Goal: Find specific page/section

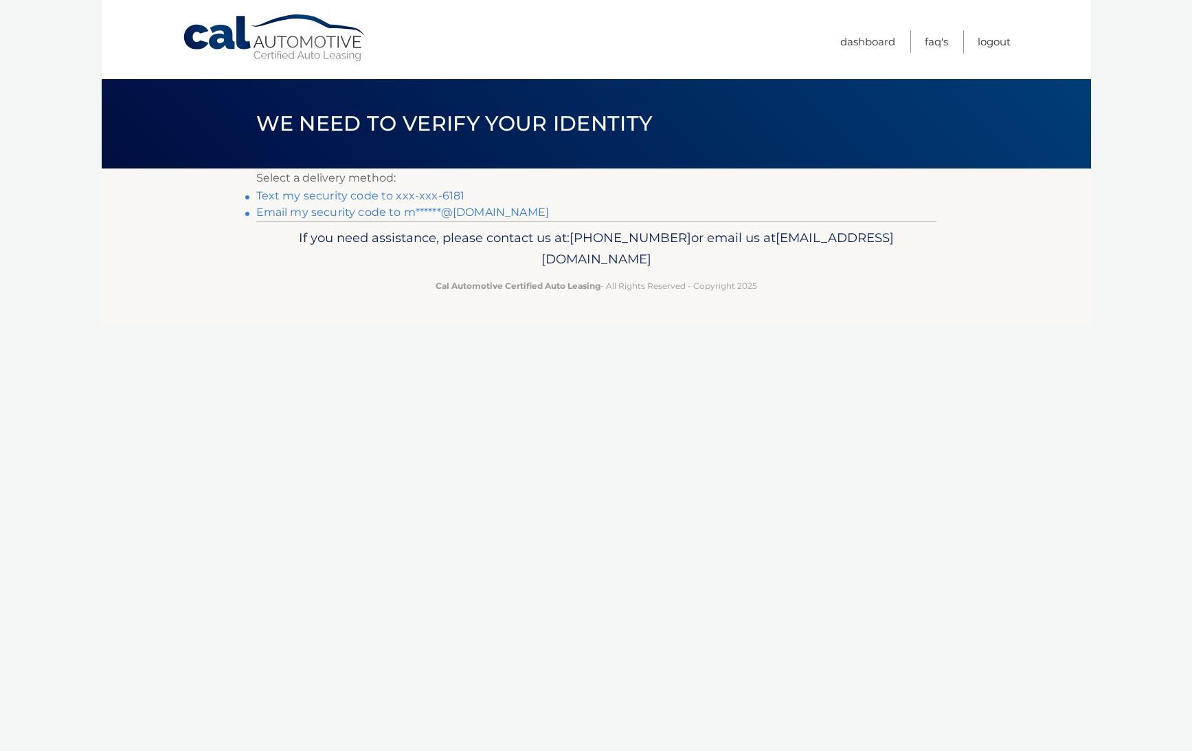
click at [423, 210] on link "Email my security code to m******@[DOMAIN_NAME]" at bounding box center [402, 211] width 293 height 13
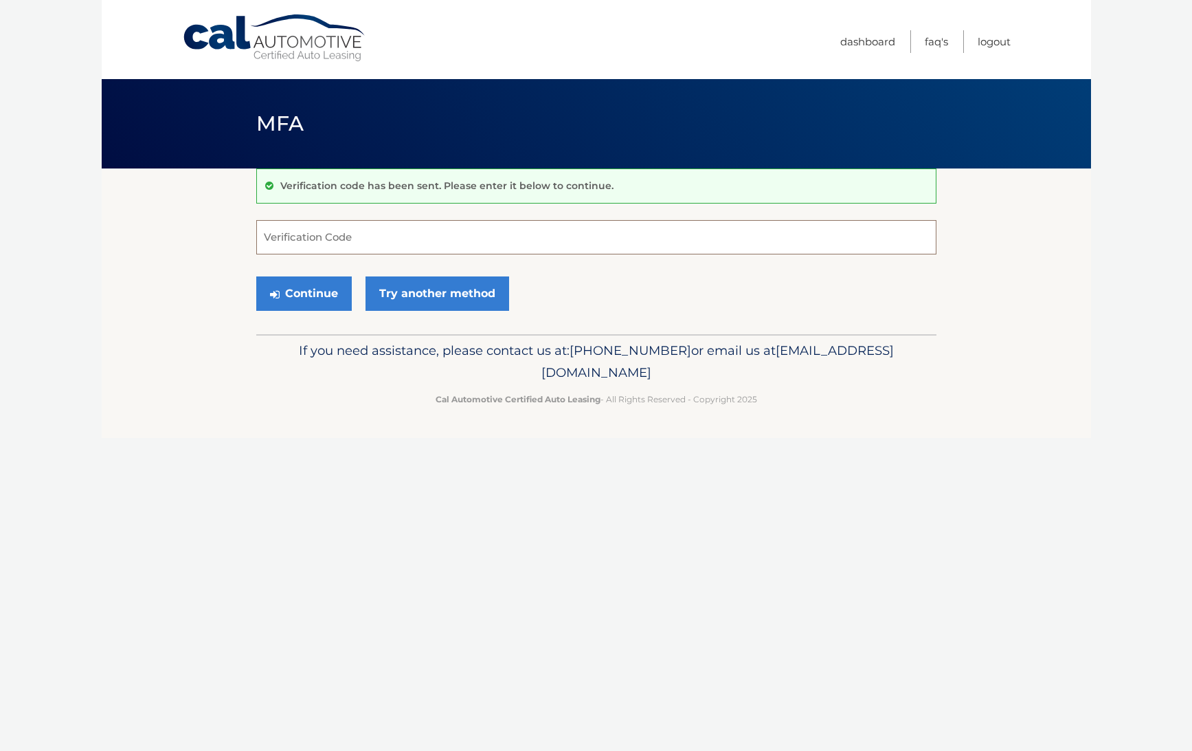
click at [418, 225] on input "Verification Code" at bounding box center [596, 237] width 680 height 34
paste input "173386"
type input "173386"
click at [307, 286] on button "Continue" at bounding box center [304, 293] width 96 height 34
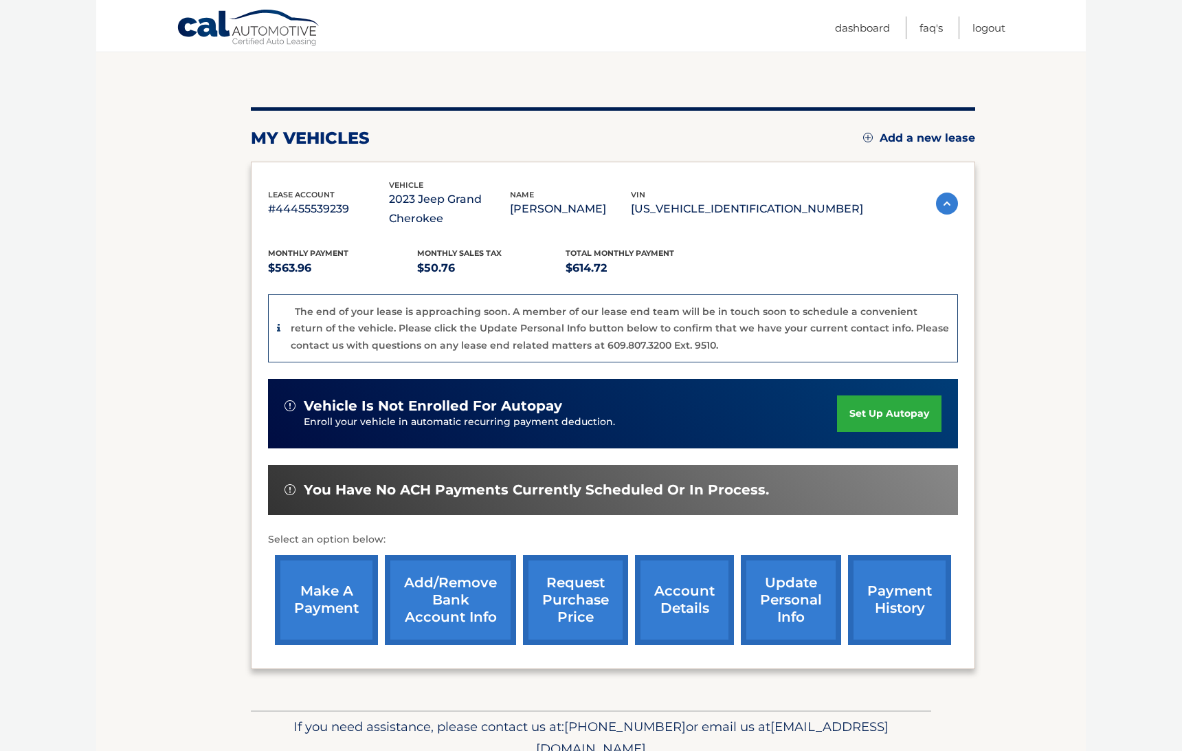
scroll to position [131, 0]
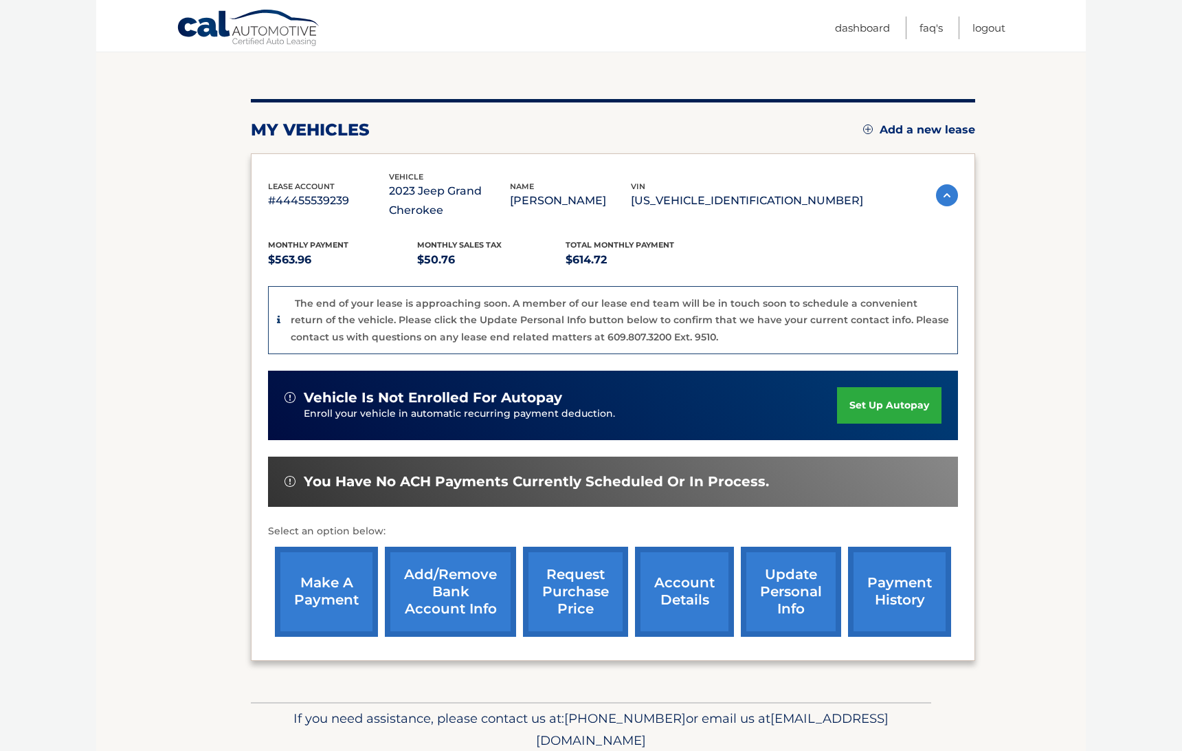
click at [346, 577] on link "make a payment" at bounding box center [326, 591] width 103 height 90
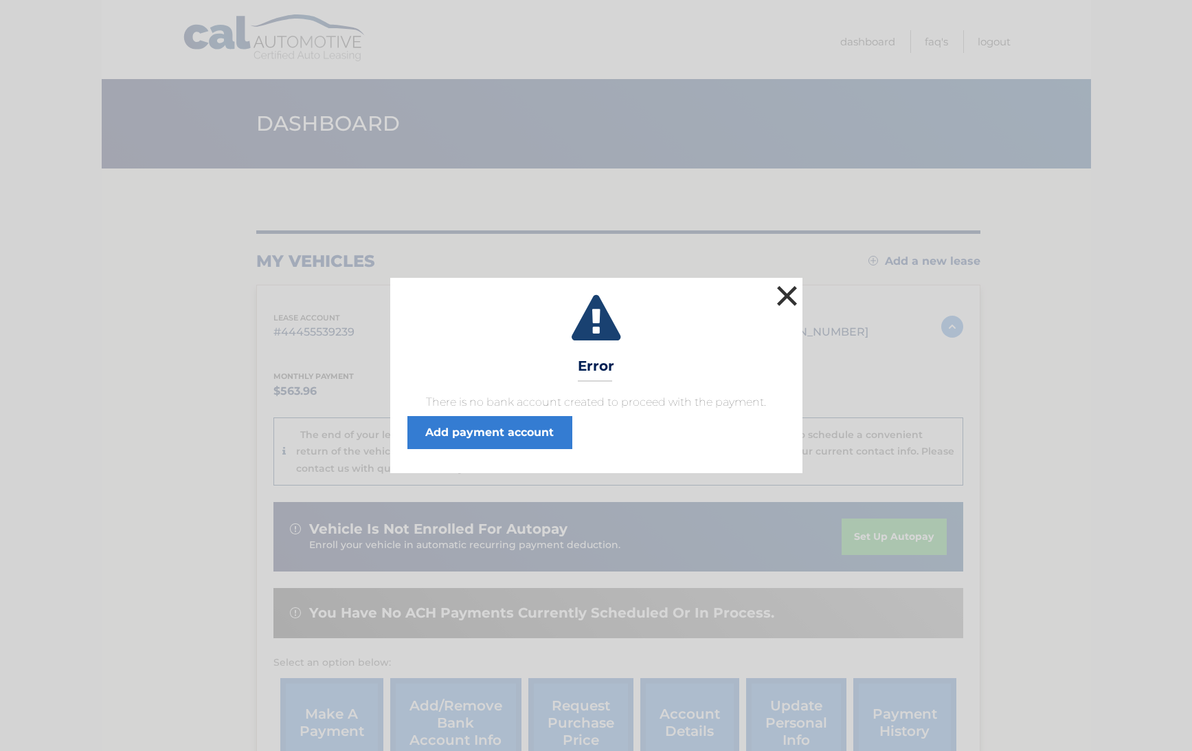
click at [789, 292] on button "×" at bounding box center [787, 295] width 27 height 27
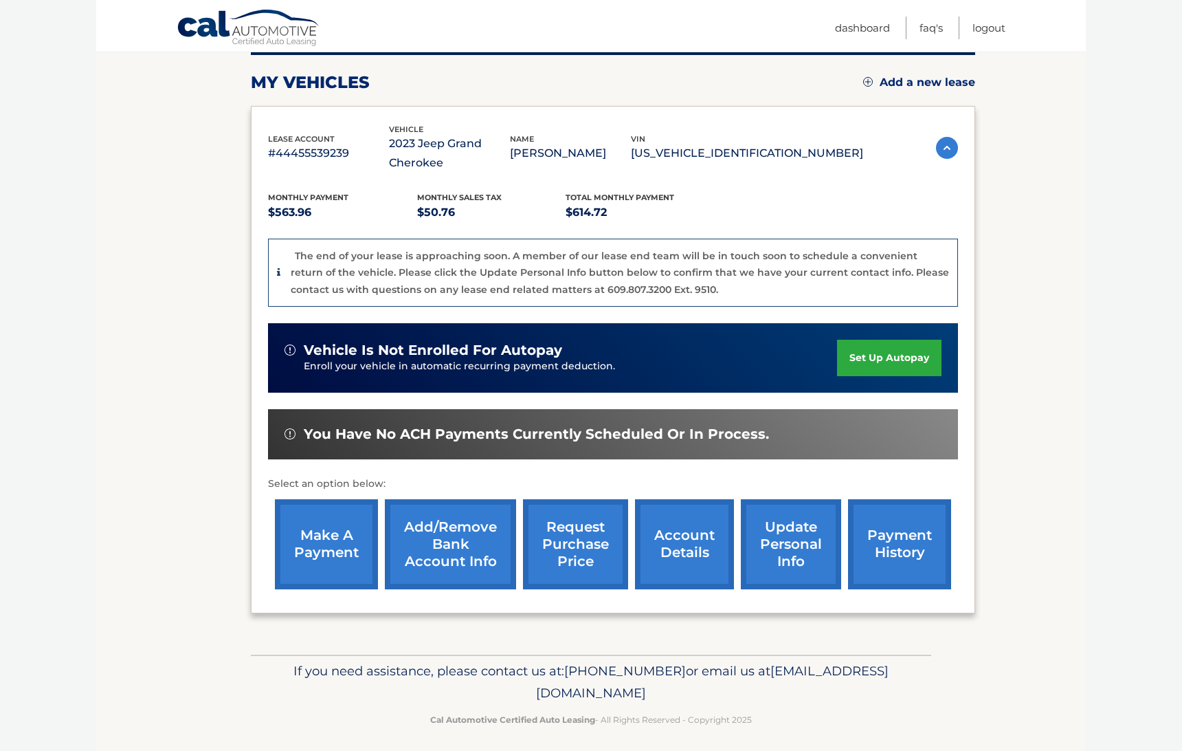
scroll to position [187, 0]
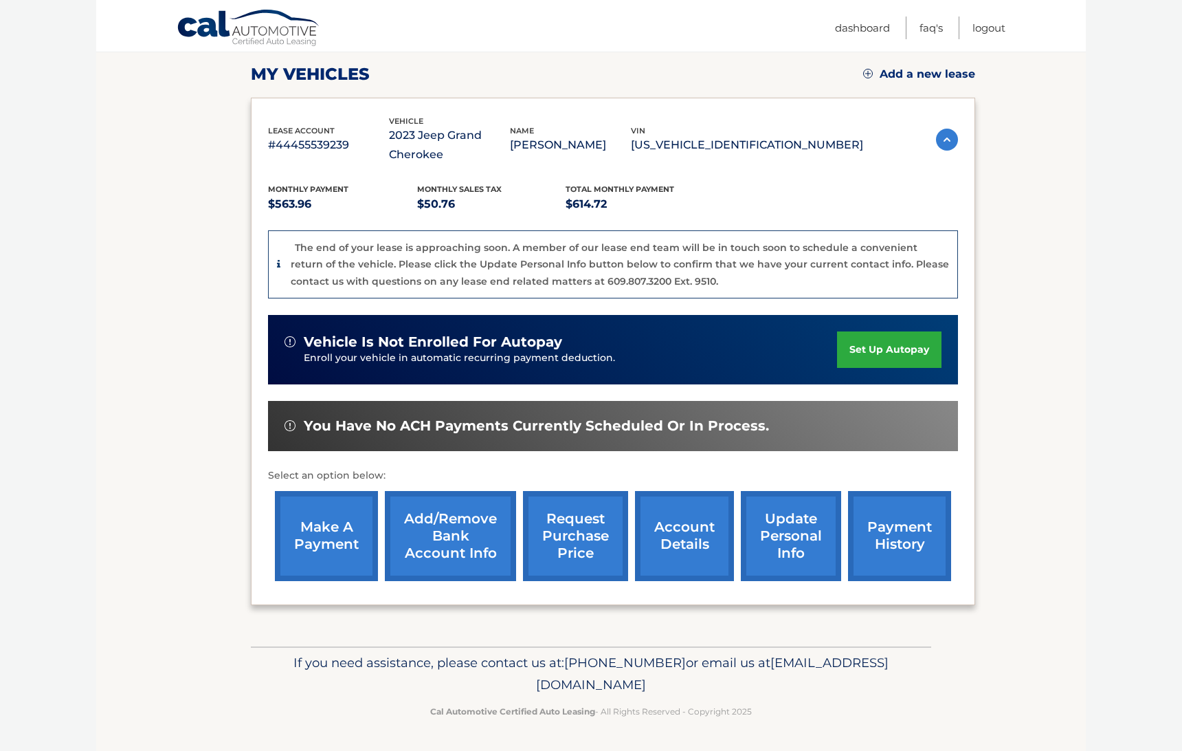
click at [692, 522] on link "account details" at bounding box center [684, 536] width 99 height 90
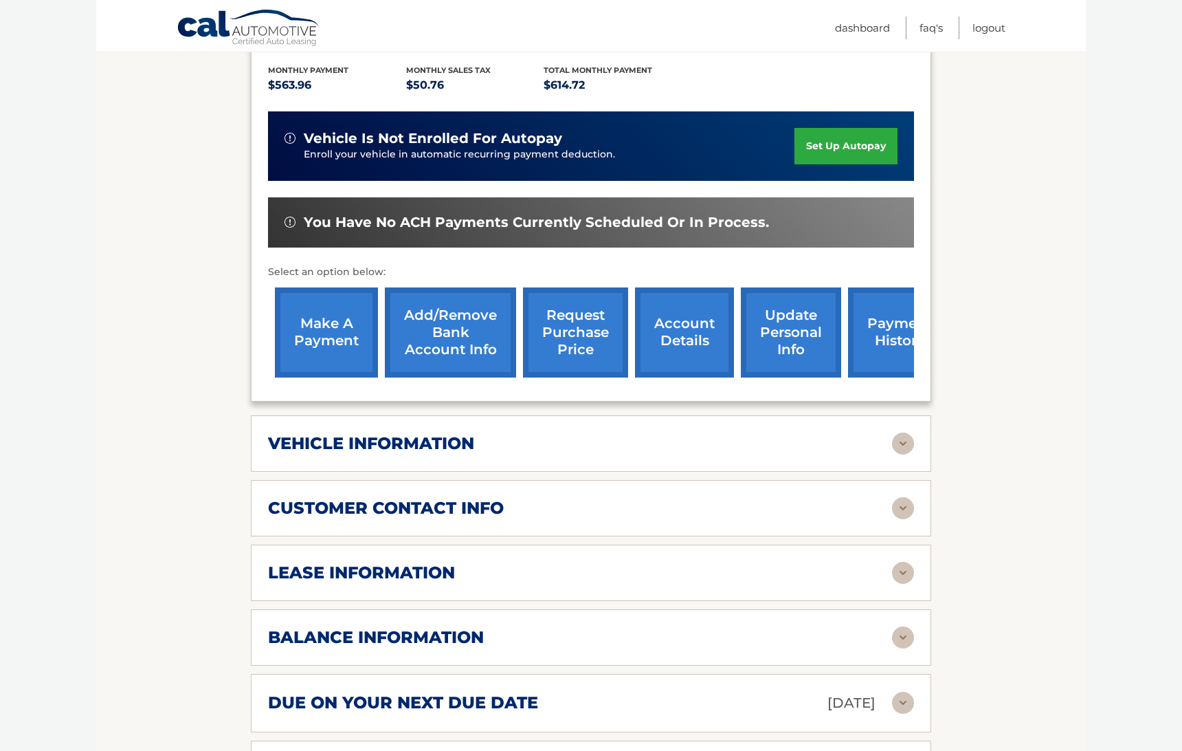
scroll to position [386, 0]
